Goal: Task Accomplishment & Management: Use online tool/utility

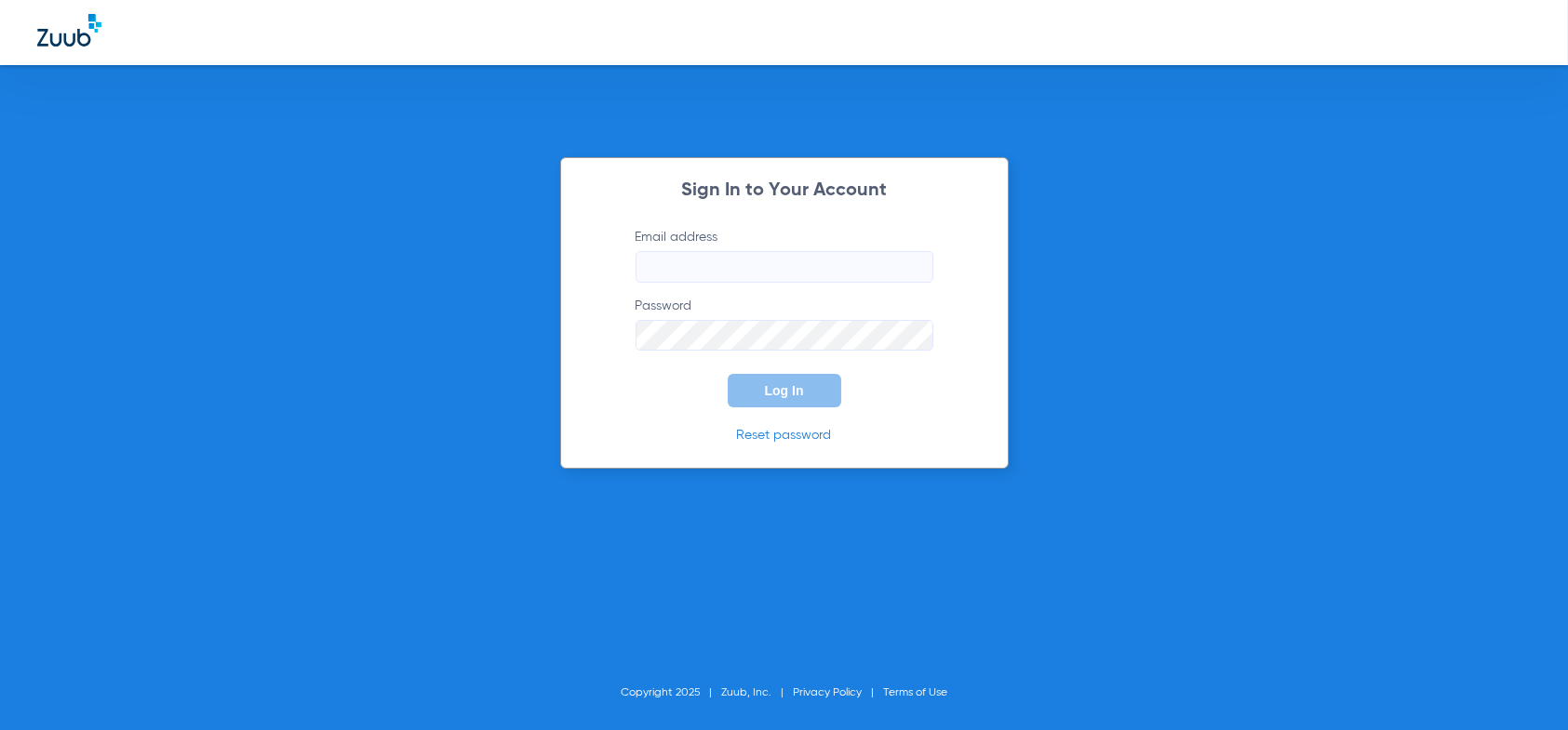
click at [666, 260] on input "Email address" at bounding box center [784, 268] width 298 height 32
click at [684, 263] on input "Email address Required" at bounding box center [784, 268] width 298 height 32
type input "[EMAIL_ADDRESS][DOMAIN_NAME]"
click at [727, 374] on button "Log In" at bounding box center [784, 391] width 114 height 34
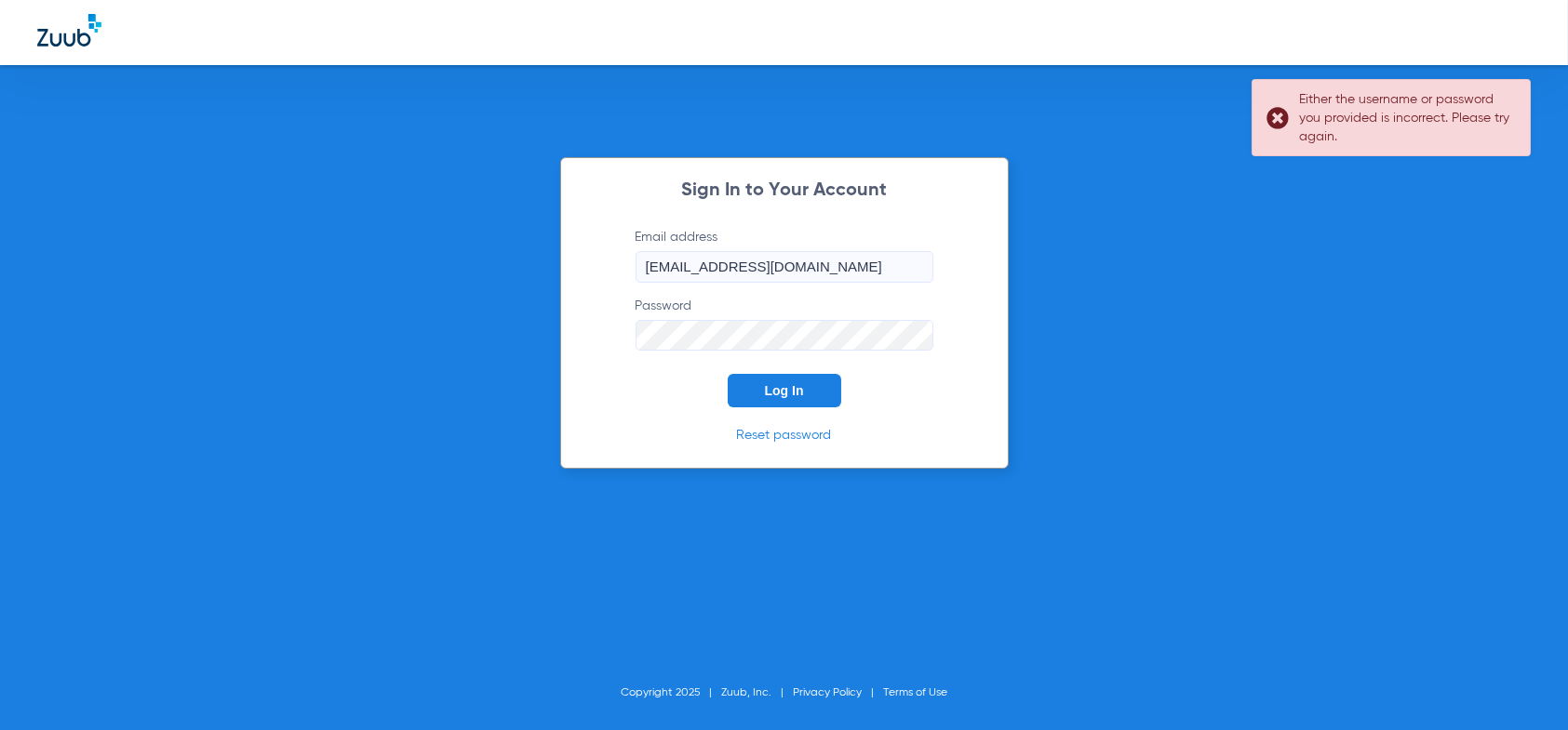
click at [396, 343] on div "Sign In to Your Account Email address [EMAIL_ADDRESS][DOMAIN_NAME] Password Log…" at bounding box center [784, 365] width 1568 height 730
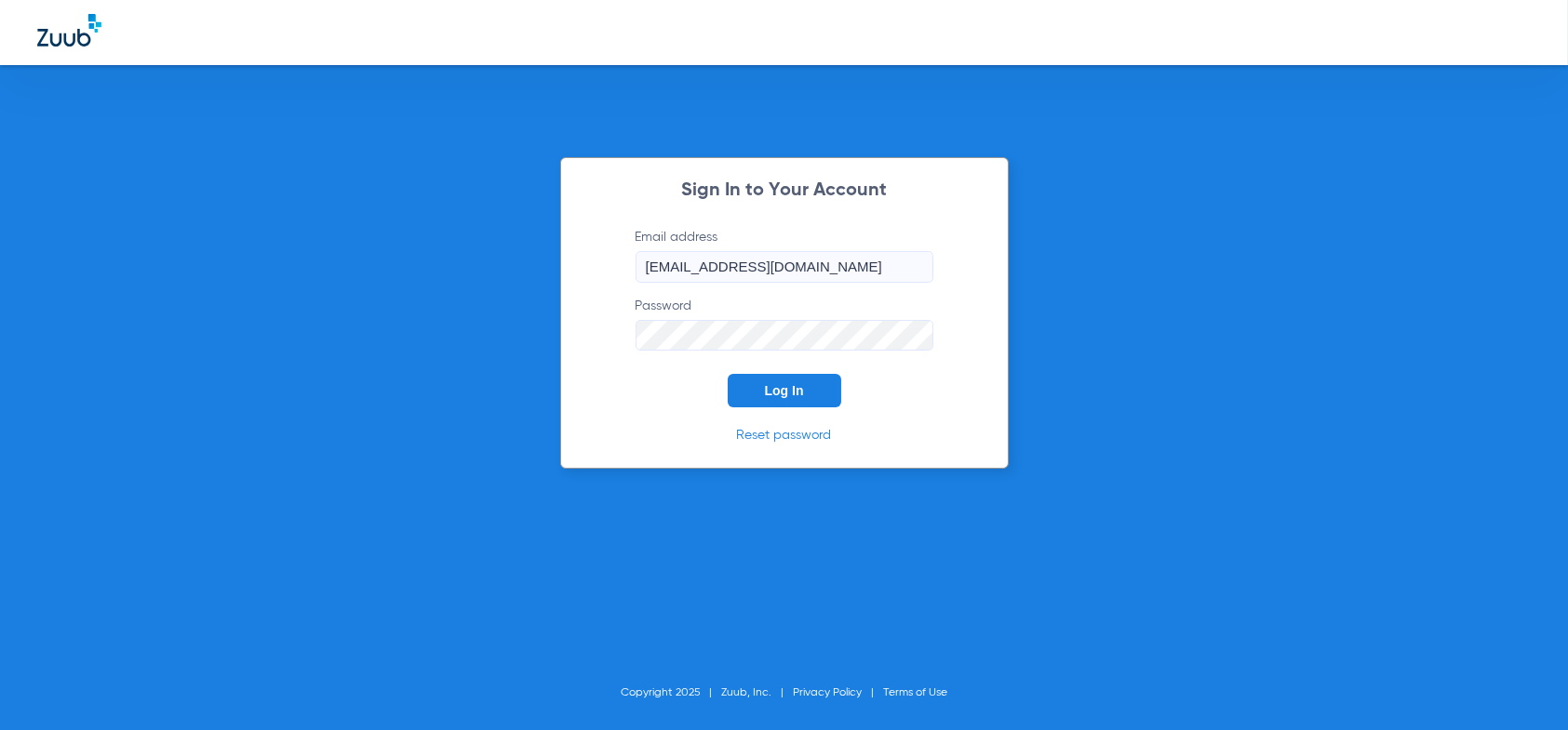
click at [727, 374] on button "Log In" at bounding box center [784, 391] width 114 height 34
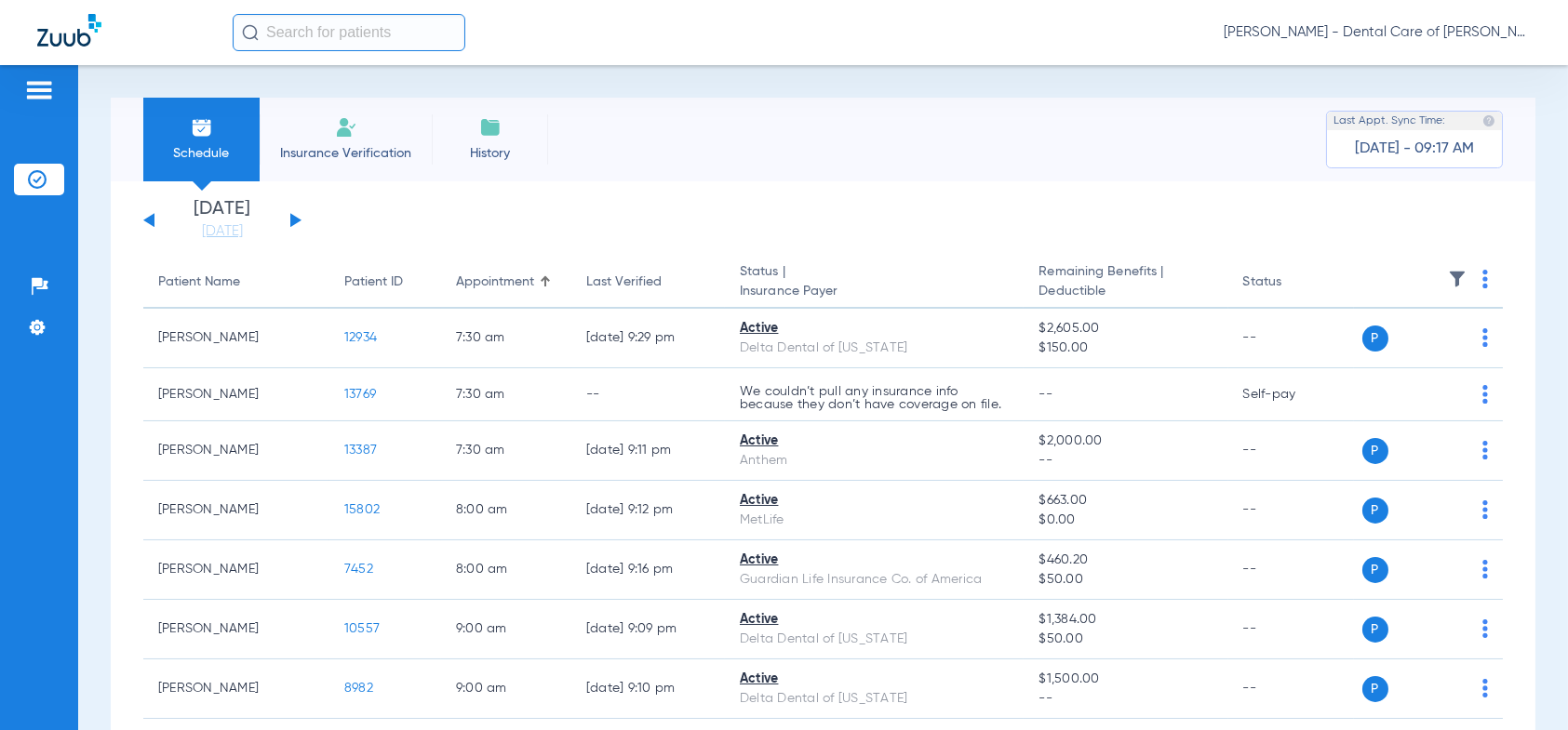
click at [292, 214] on div "[DATE] [DATE] [DATE] [DATE] [DATE] [DATE] [DATE] [DATE] [DATE] [DATE] [DATE] [D…" at bounding box center [222, 219] width 158 height 41
click at [295, 219] on button at bounding box center [296, 219] width 11 height 14
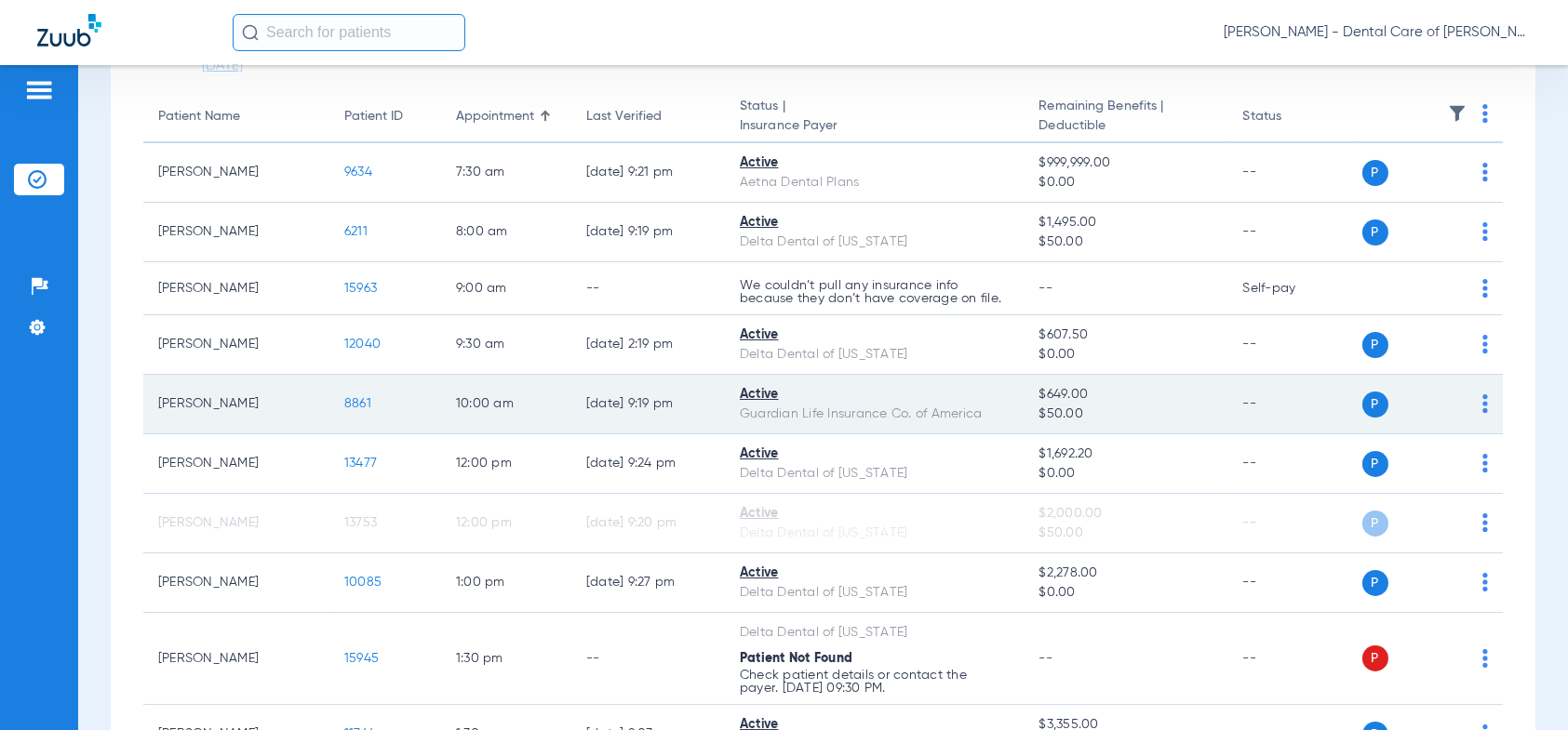
scroll to position [187, 0]
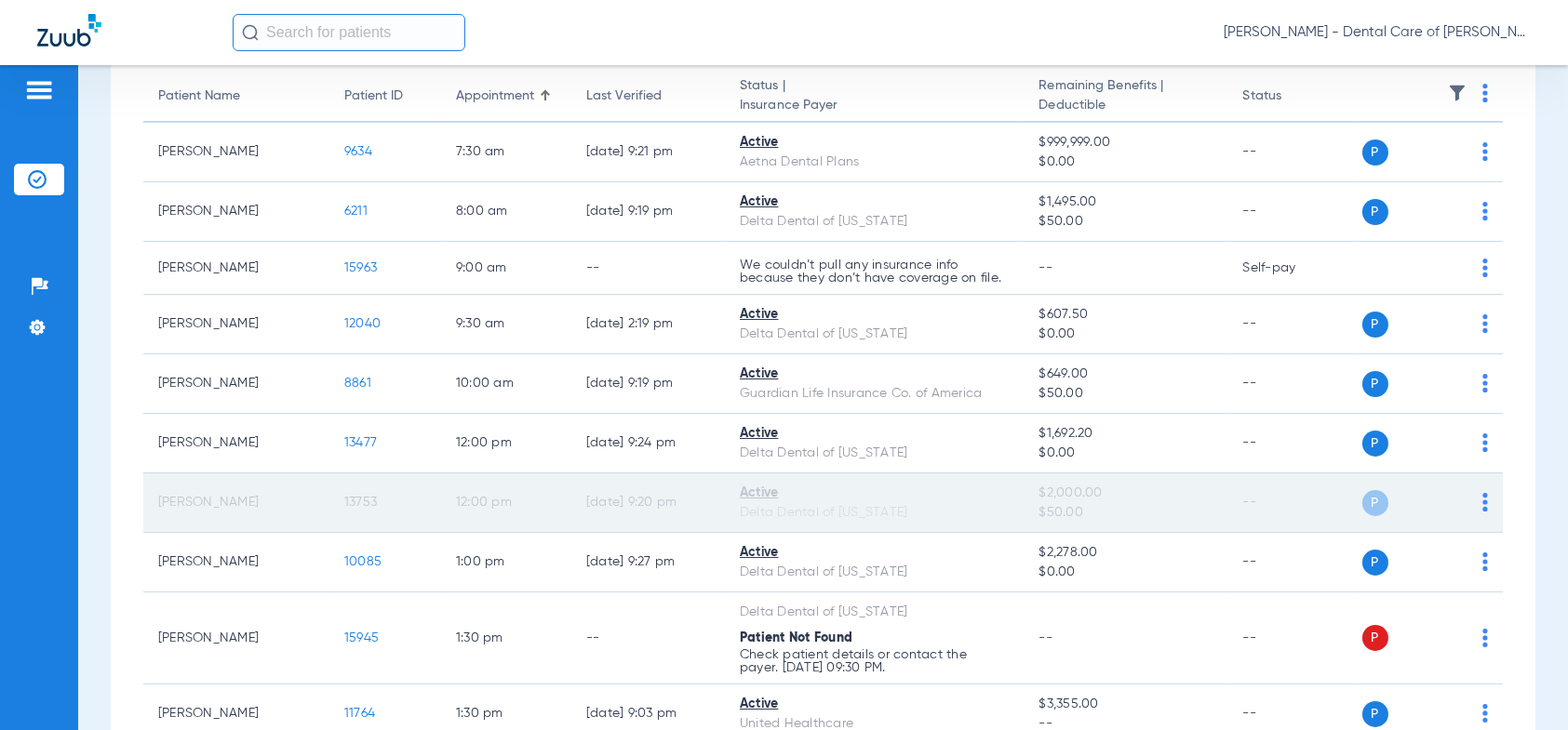
click at [1482, 498] on img at bounding box center [1485, 503] width 6 height 19
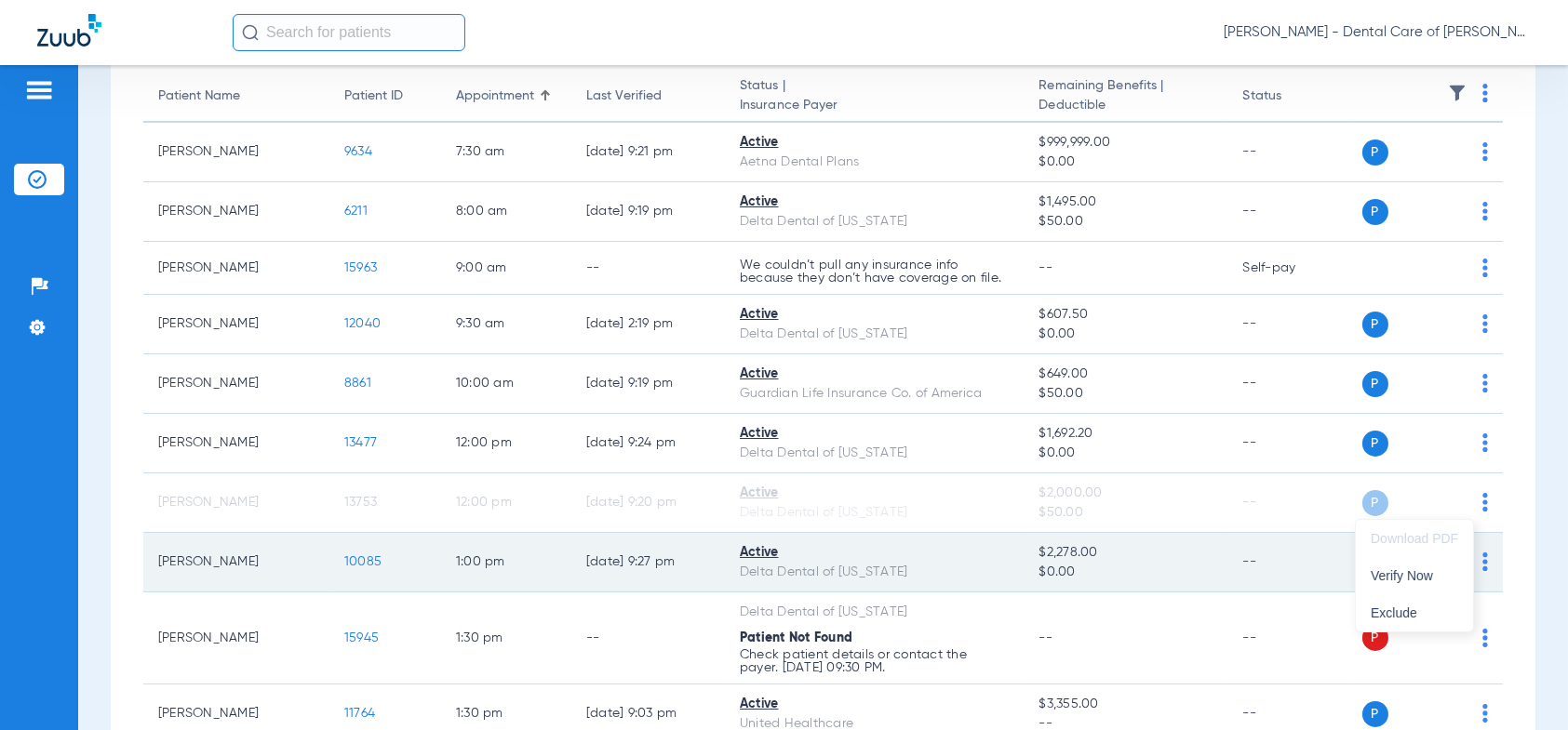
drag, startPoint x: 1415, startPoint y: 580, endPoint x: 1409, endPoint y: 573, distance: 9.2
click at [1414, 577] on span "Verify Now" at bounding box center [1414, 576] width 88 height 13
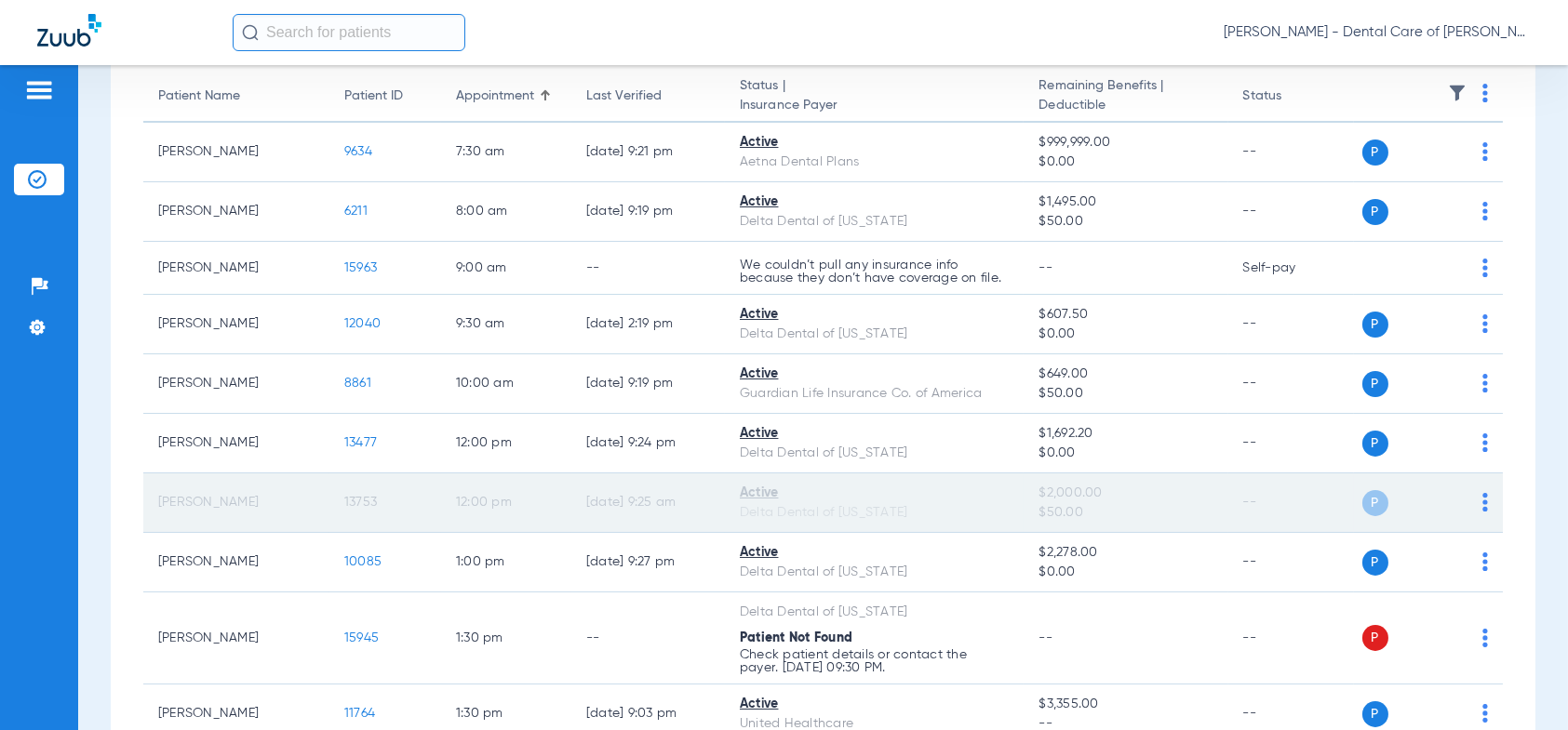
click at [1482, 500] on img at bounding box center [1485, 503] width 6 height 19
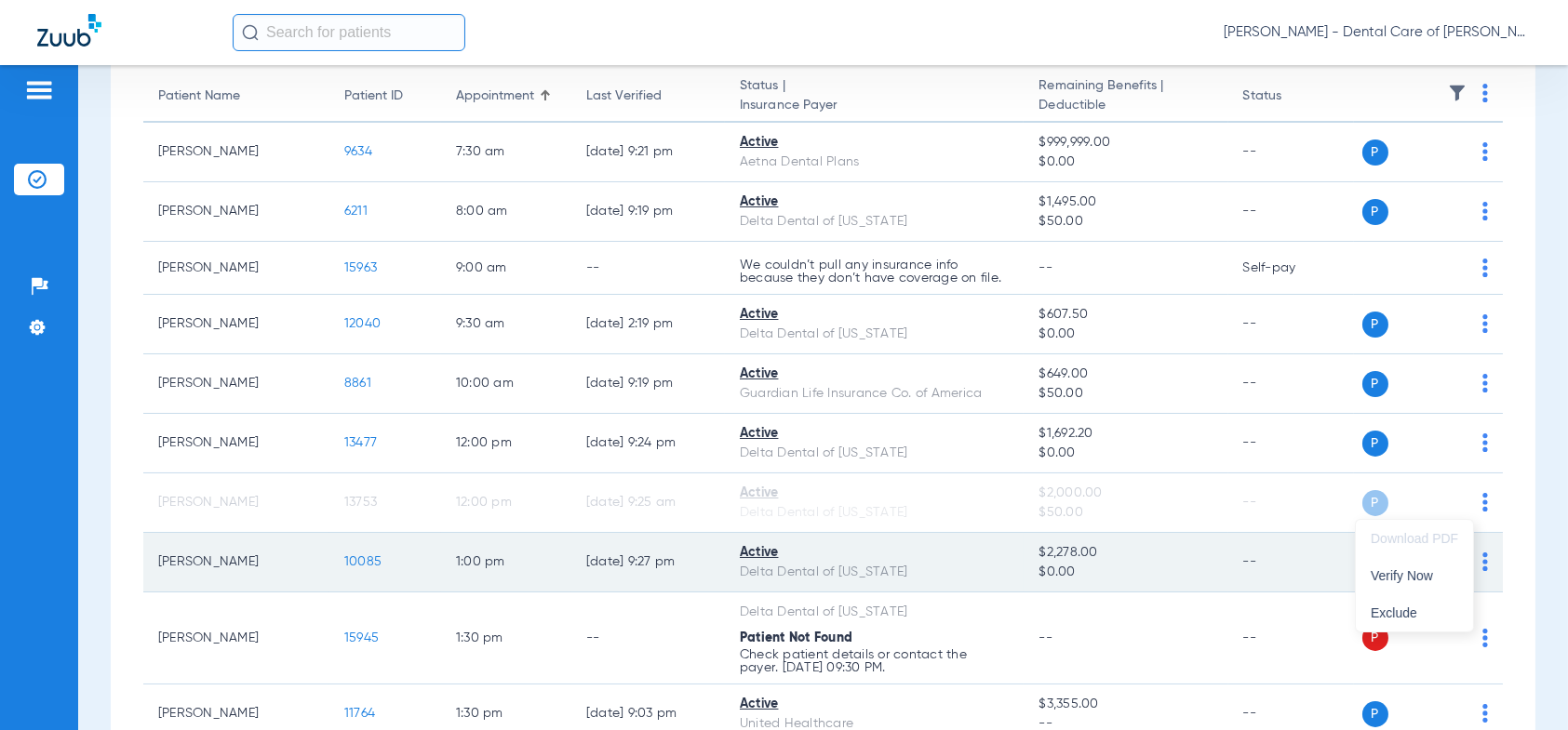
drag, startPoint x: 1410, startPoint y: 577, endPoint x: 1284, endPoint y: 582, distance: 126.1
click at [1408, 576] on span "Verify Now" at bounding box center [1414, 576] width 88 height 13
